Goal: Task Accomplishment & Management: Manage account settings

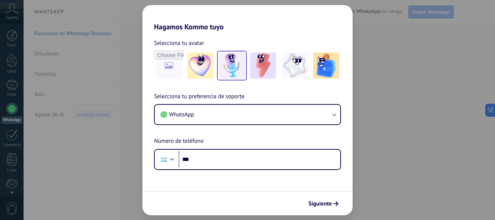
click at [230, 64] on img at bounding box center [232, 66] width 26 height 26
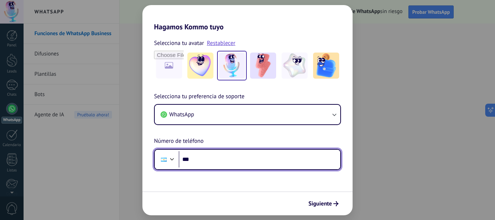
click at [201, 165] on input "***" at bounding box center [260, 159] width 162 height 17
type input "**********"
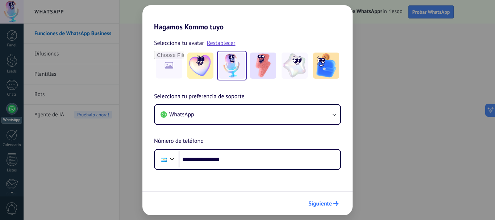
click at [312, 202] on span "Siguiente" at bounding box center [320, 203] width 24 height 5
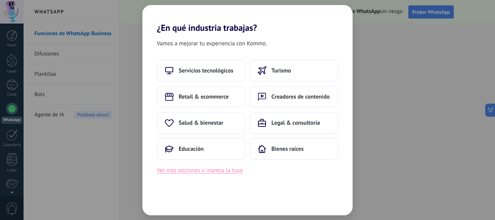
click at [194, 172] on button "Ver más opciones o ingresa la tuya" at bounding box center [200, 170] width 86 height 9
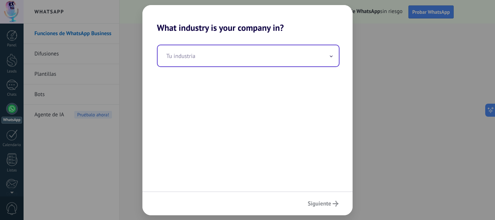
click at [201, 55] on input "text" at bounding box center [248, 55] width 181 height 21
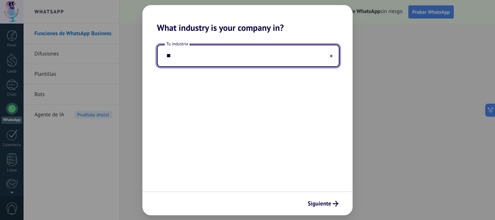
type input "*"
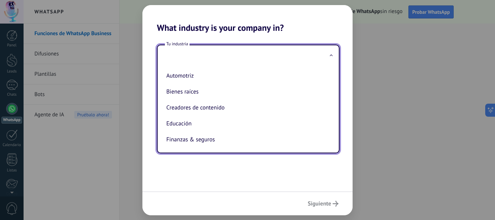
type input "*"
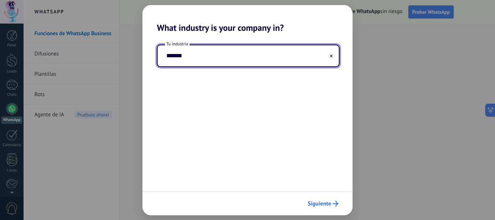
type input "*******"
click at [316, 208] on button "Siguiente" at bounding box center [322, 203] width 37 height 12
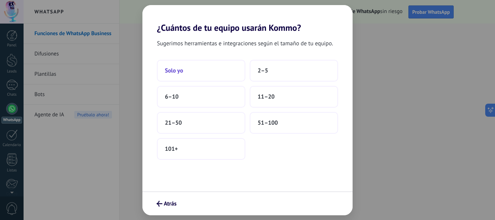
click at [183, 71] on span "Solo yo" at bounding box center [174, 70] width 18 height 7
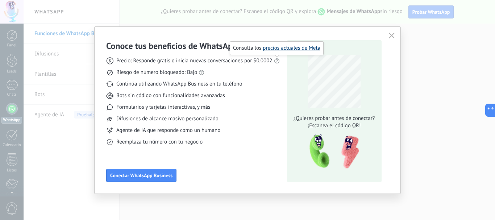
click at [275, 48] on link "precios actuales de Meta" at bounding box center [292, 48] width 58 height 7
click at [391, 37] on icon "button" at bounding box center [392, 36] width 6 height 6
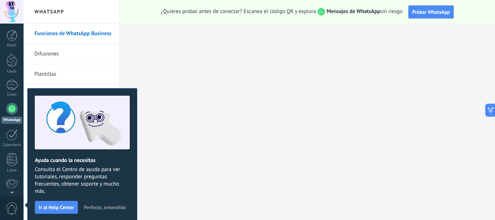
click at [63, 36] on link "Funciones de WhatsApp Business" at bounding box center [73, 34] width 78 height 20
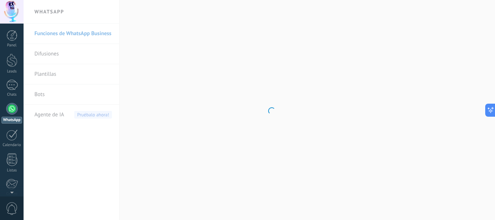
click at [71, 54] on body ".abccls-1,.abccls-2{fill-rule:evenodd}.abccls-2{fill:#fff} .abfcls-1{fill:none}…" at bounding box center [247, 110] width 495 height 220
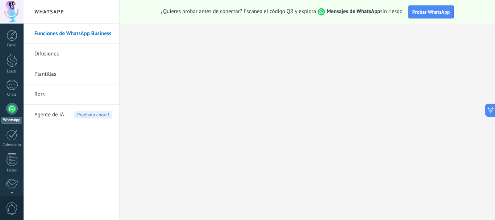
click at [48, 53] on link "Difusiones" at bounding box center [73, 54] width 78 height 20
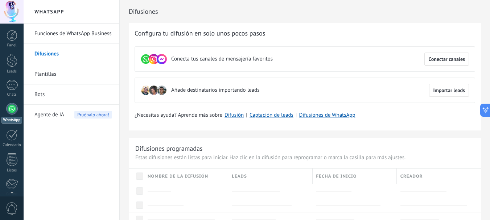
click at [46, 74] on link "Plantillas" at bounding box center [73, 74] width 78 height 20
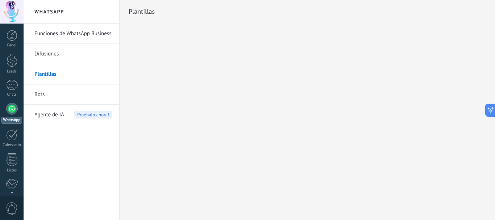
click at [51, 94] on link "Bots" at bounding box center [73, 94] width 78 height 20
click at [44, 94] on link "Bots" at bounding box center [73, 94] width 78 height 20
click at [44, 117] on span "Agente de IA" at bounding box center [49, 115] width 30 height 20
click at [13, 48] on div "Panel Leads Chats WhatsApp Clientes" at bounding box center [12, 154] width 24 height 248
click at [13, 41] on link "Panel" at bounding box center [12, 39] width 24 height 18
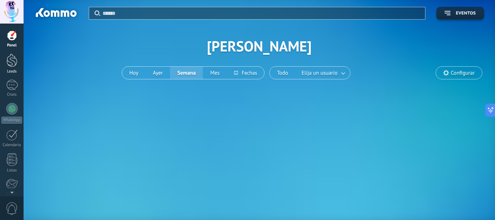
click at [12, 58] on div at bounding box center [12, 60] width 11 height 13
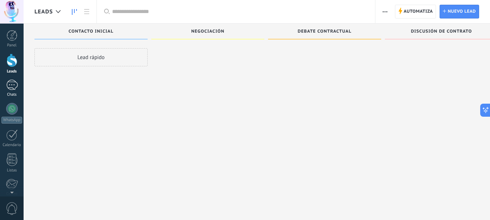
click at [11, 92] on div "Chats" at bounding box center [11, 94] width 21 height 5
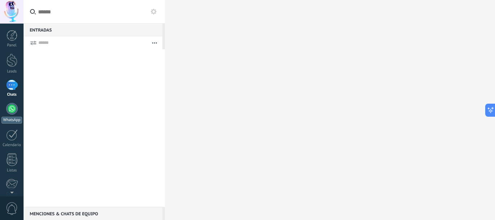
click at [11, 111] on div at bounding box center [12, 109] width 12 height 12
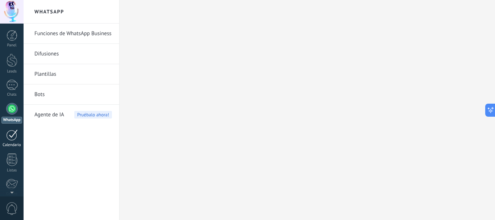
click at [15, 134] on div at bounding box center [12, 134] width 12 height 11
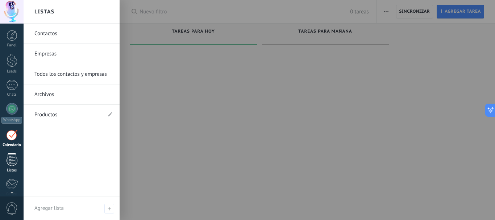
click at [14, 164] on div at bounding box center [12, 159] width 11 height 13
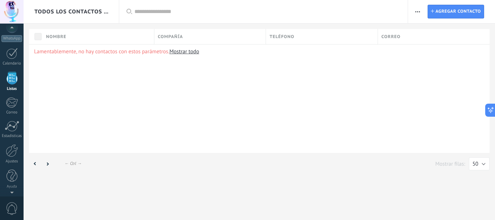
scroll to position [45, 0]
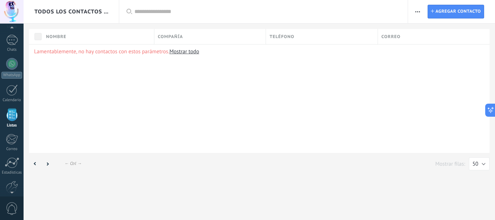
click at [417, 12] on icon "button" at bounding box center [417, 11] width 5 height 1
